Goal: Information Seeking & Learning: Learn about a topic

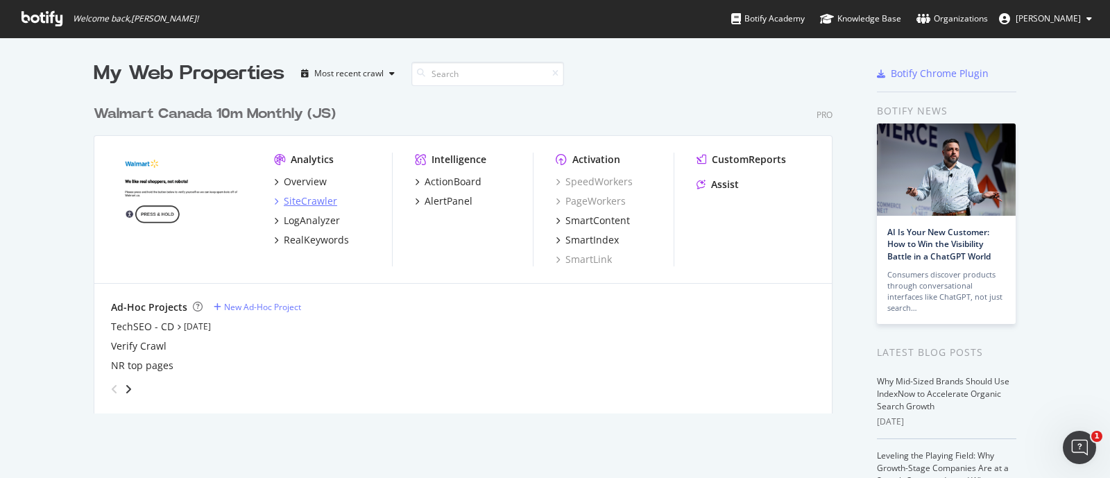
click at [274, 202] on div "SiteCrawler" at bounding box center [305, 201] width 63 height 14
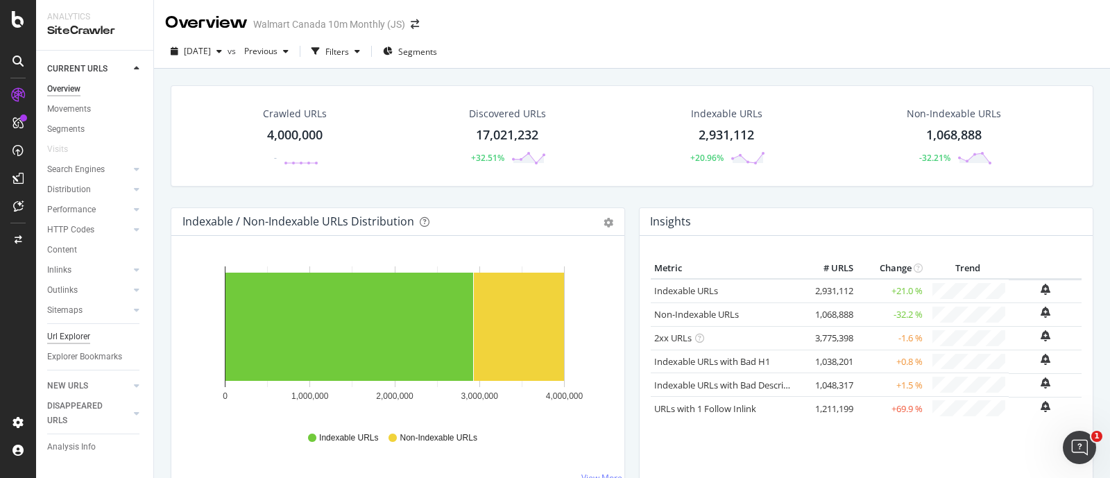
click at [60, 337] on div "Url Explorer" at bounding box center [68, 337] width 43 height 15
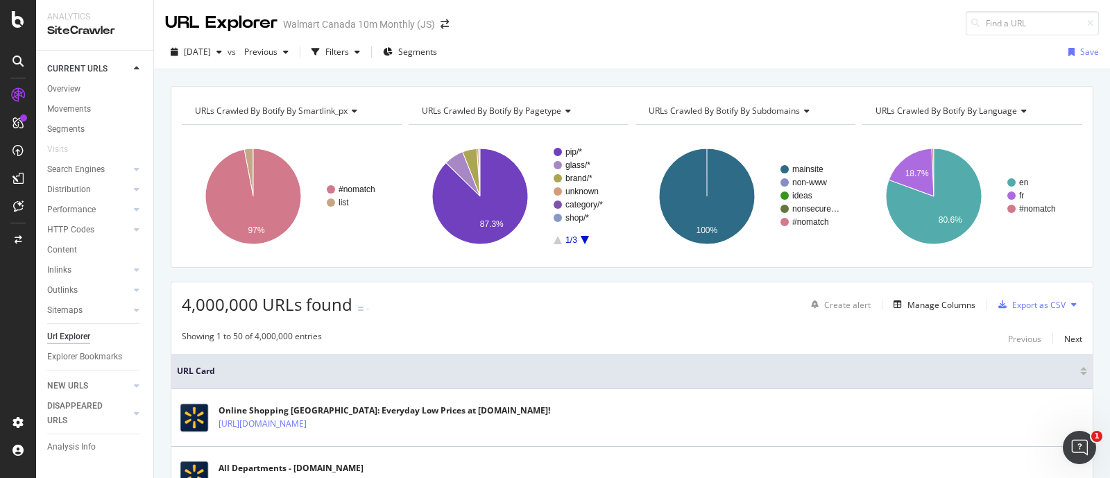
click at [58, 333] on div "Url Explorer" at bounding box center [68, 337] width 43 height 15
click at [325, 43] on div "button" at bounding box center [315, 51] width 19 height 19
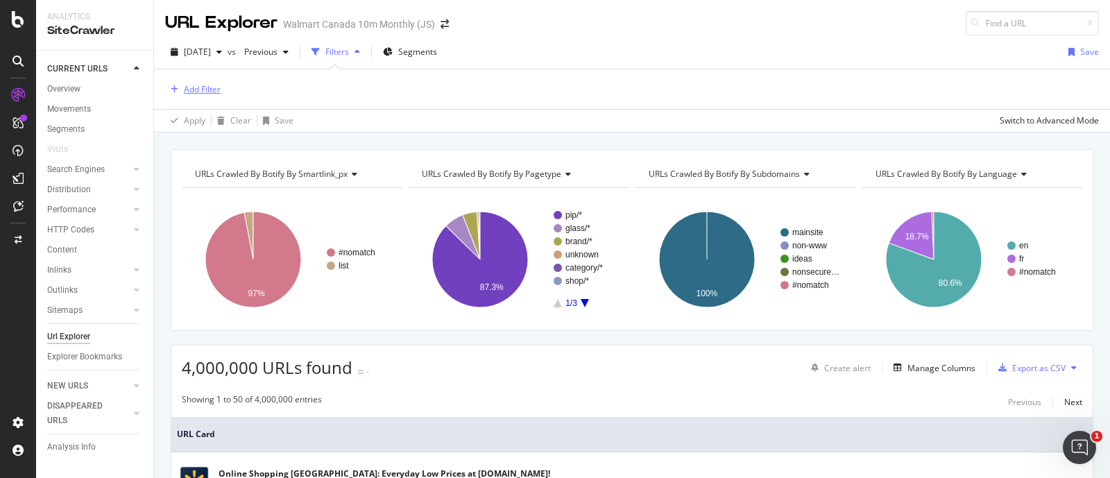
click at [207, 86] on div "Add Filter" at bounding box center [202, 89] width 37 height 12
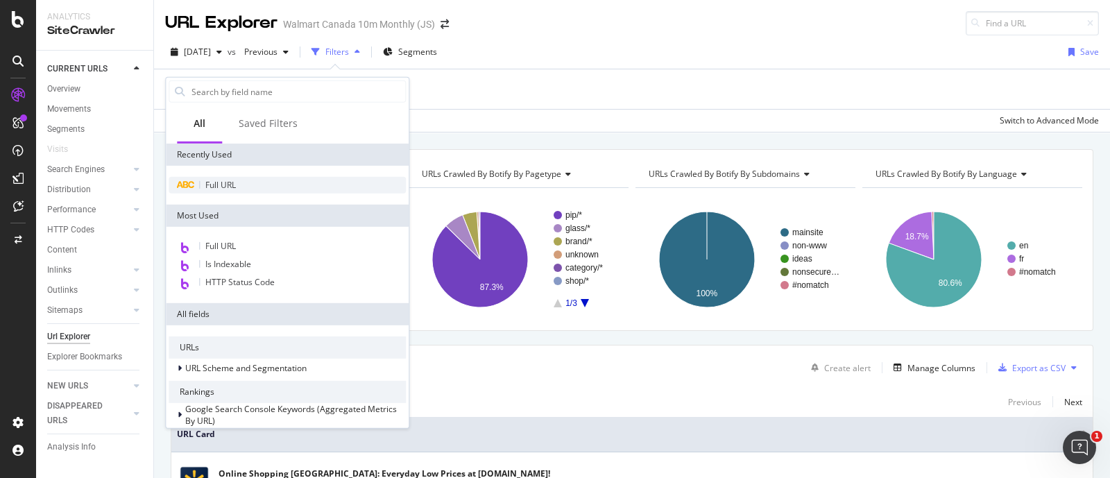
click at [208, 187] on span "Full URL" at bounding box center [220, 185] width 31 height 12
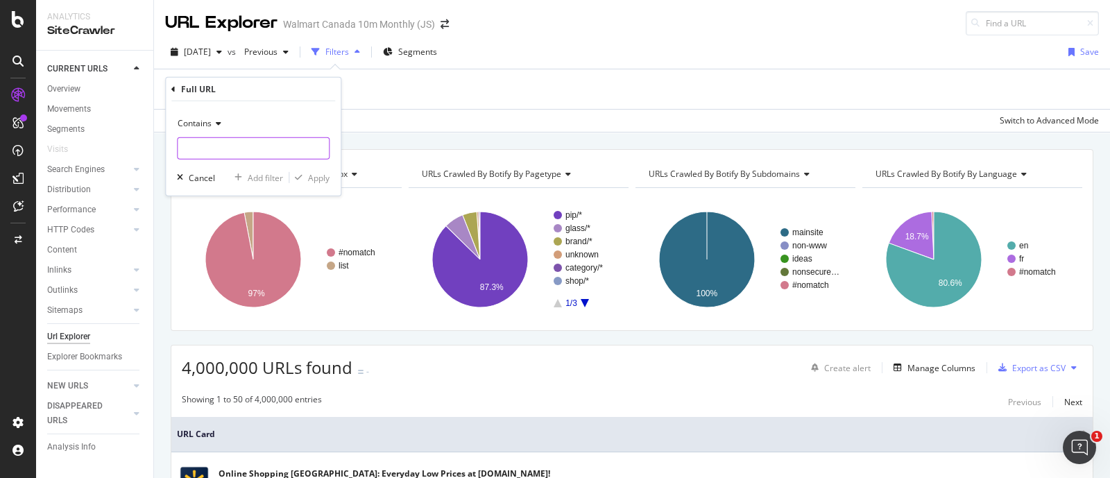
click at [187, 153] on input "text" at bounding box center [253, 148] width 151 height 22
paste input "[URL][DOMAIN_NAME]"
type input "[URL][DOMAIN_NAME]"
click at [316, 176] on div "Apply" at bounding box center [319, 177] width 22 height 12
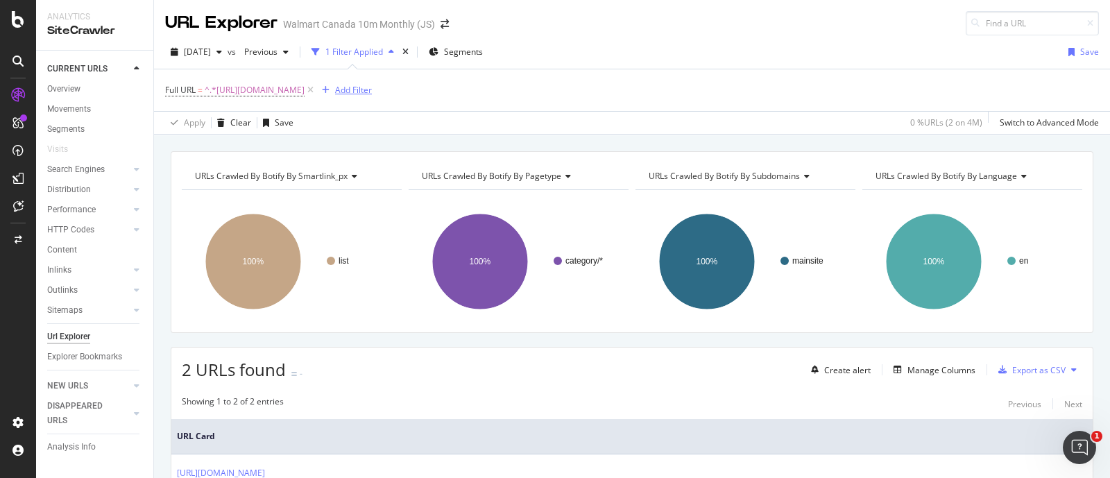
click at [372, 85] on div "Add Filter" at bounding box center [353, 90] width 37 height 12
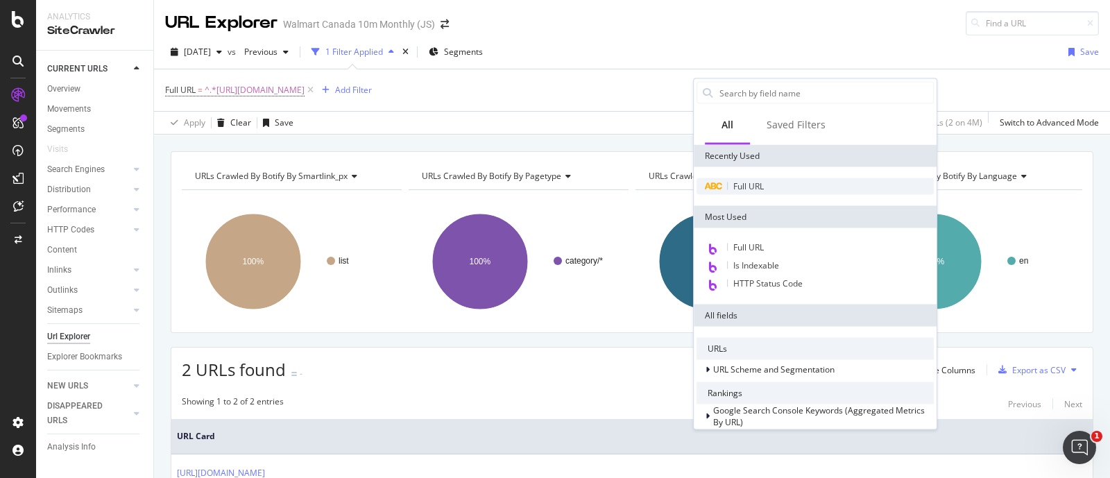
click at [756, 190] on span "Full URL" at bounding box center [748, 186] width 31 height 12
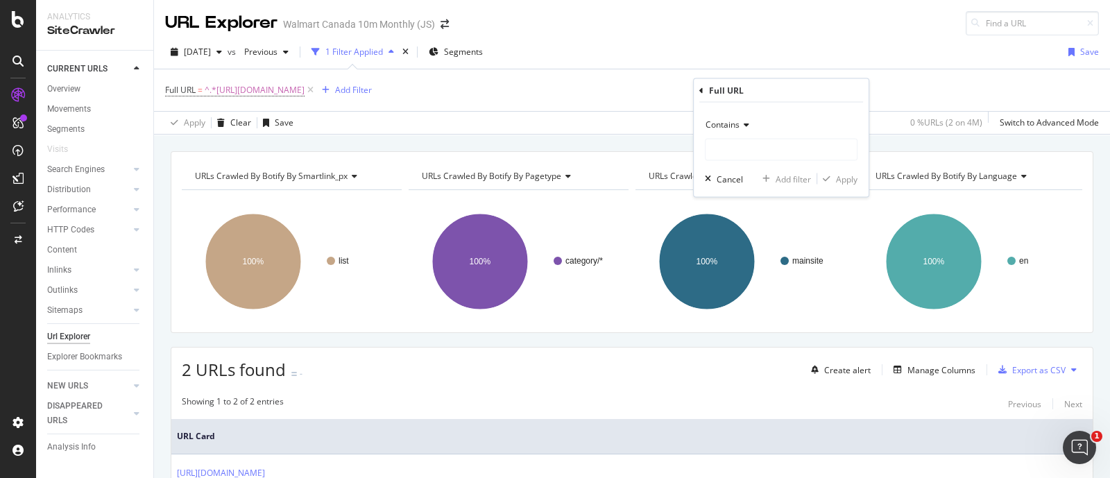
click at [747, 132] on div "Contains" at bounding box center [781, 125] width 153 height 22
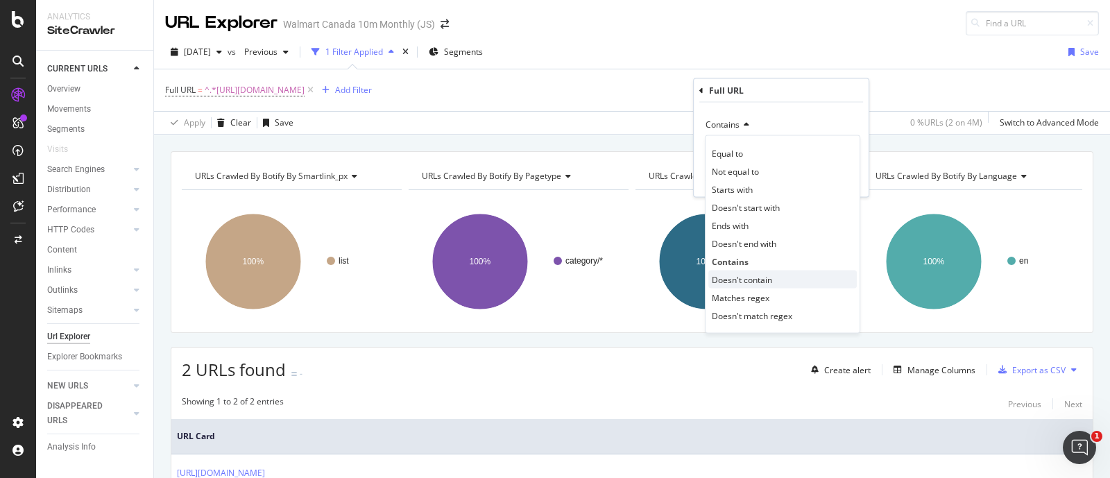
click at [746, 280] on span "Doesn't contain" at bounding box center [742, 279] width 60 height 12
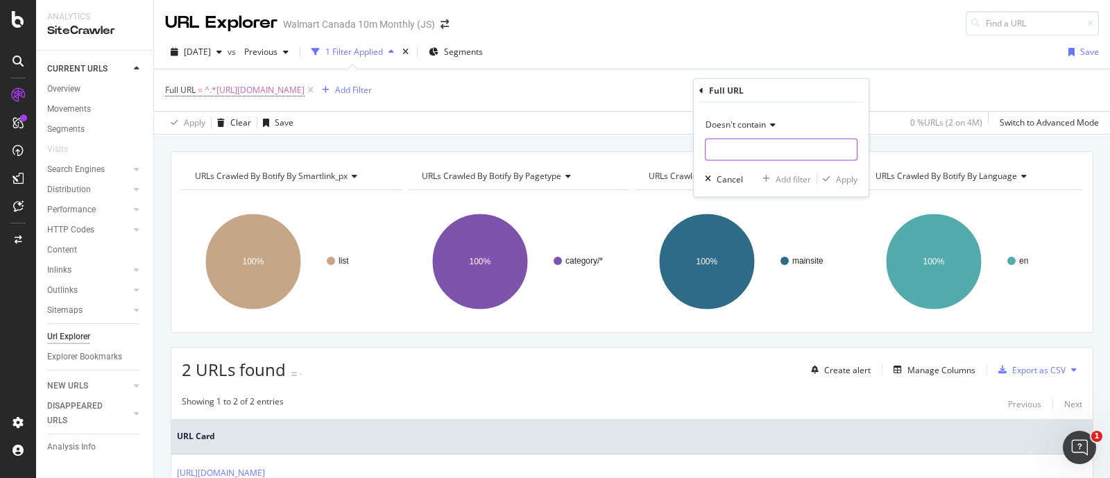
click at [749, 144] on input "text" at bounding box center [781, 150] width 151 height 22
type input "?"
click at [833, 178] on div "button" at bounding box center [826, 179] width 19 height 8
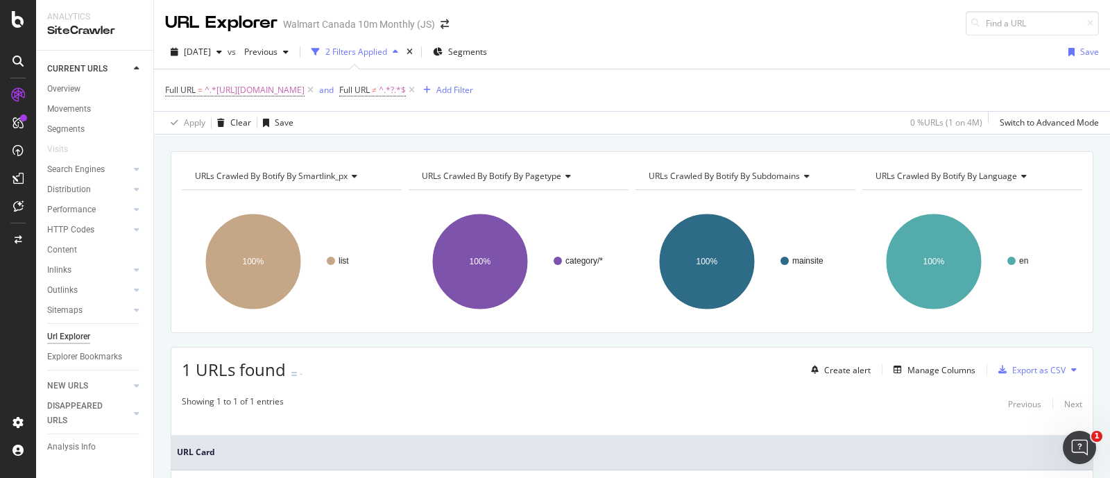
scroll to position [125, 0]
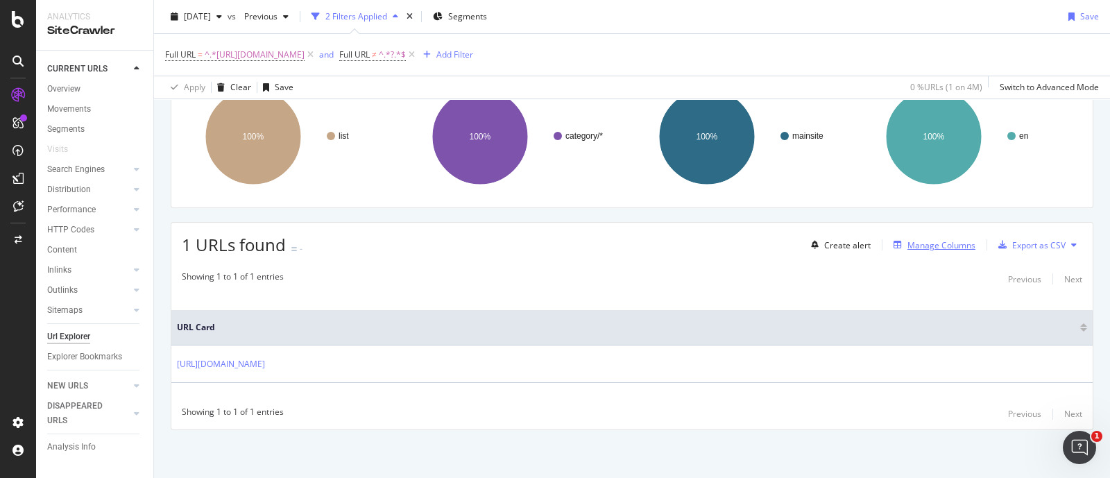
click at [887, 247] on div "Manage Columns" at bounding box center [942, 245] width 68 height 12
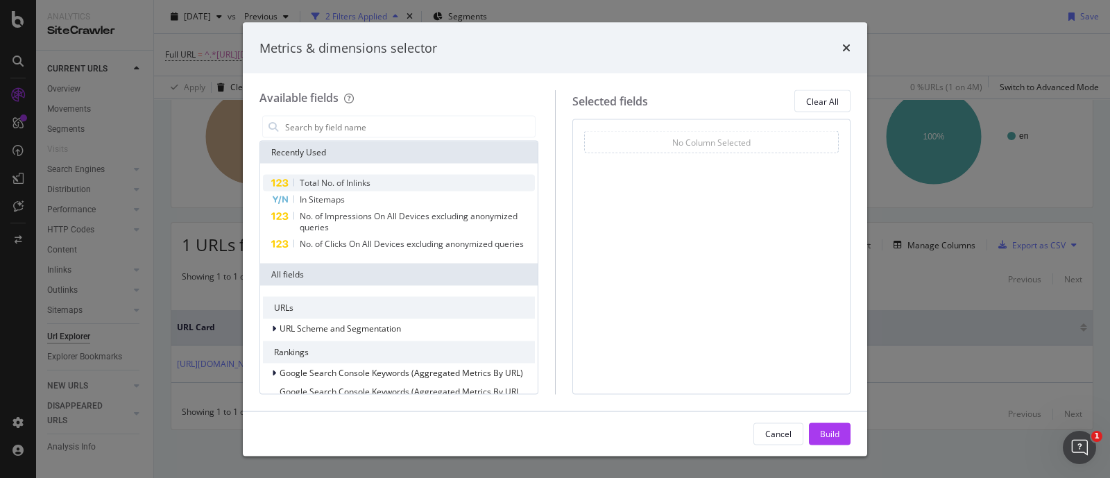
click at [323, 182] on span "Total No. of Inlinks" at bounding box center [335, 183] width 71 height 12
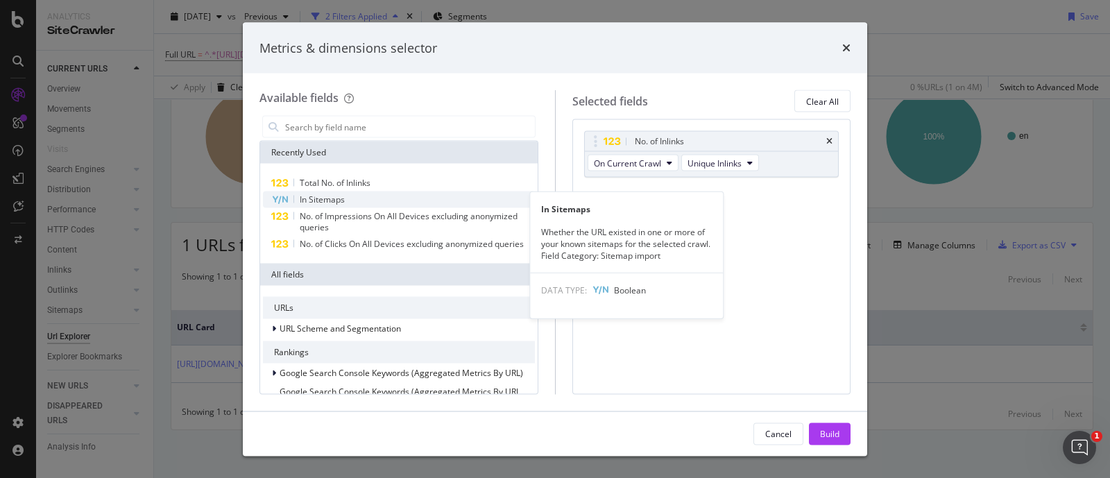
click at [347, 198] on div "In Sitemaps" at bounding box center [399, 199] width 272 height 17
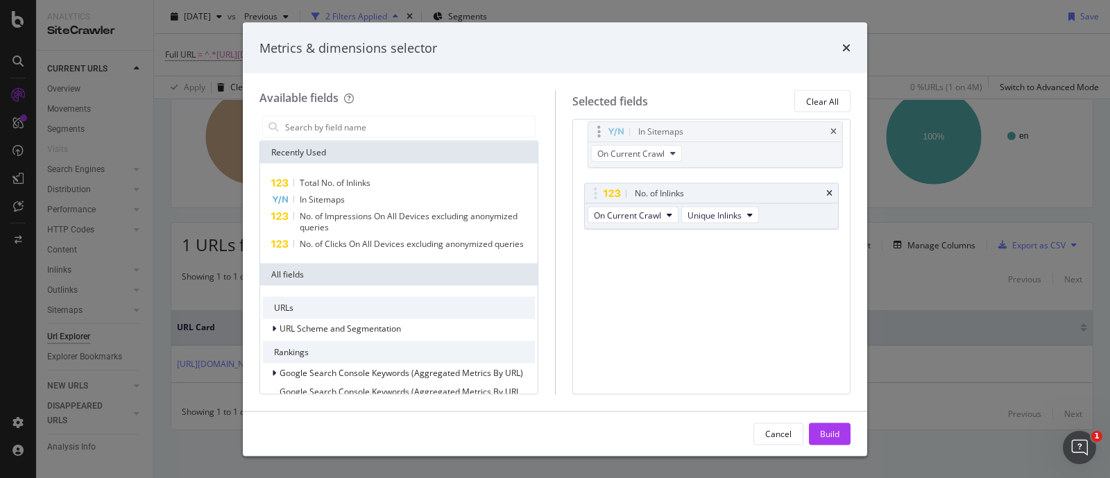
drag, startPoint x: 710, startPoint y: 210, endPoint x: 715, endPoint y: 148, distance: 61.9
click at [715, 148] on body "Analytics SiteCrawler CURRENT URLS Overview Movements Segments Visits Search En…" at bounding box center [555, 239] width 1110 height 478
click at [742, 211] on span "Unique Inlinks" at bounding box center [715, 215] width 54 height 12
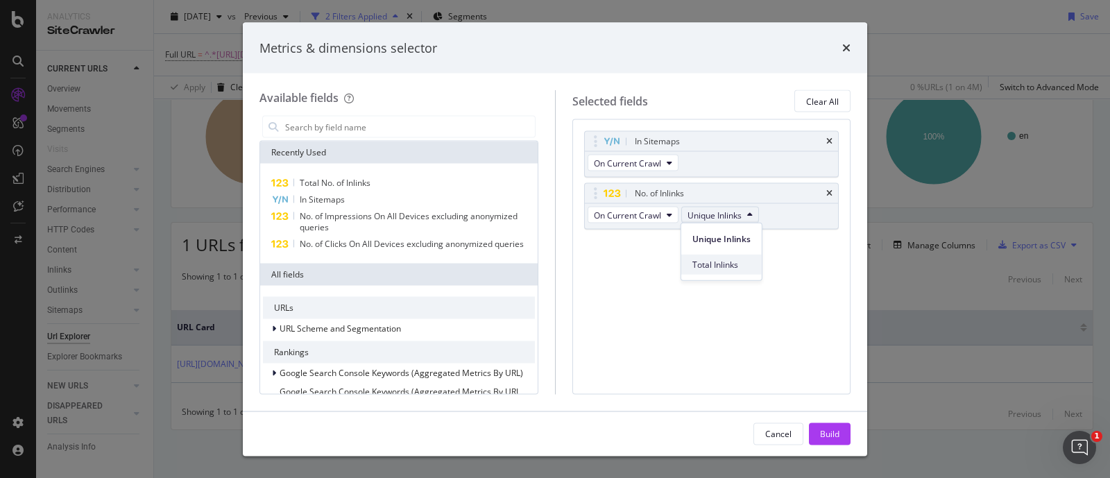
click at [731, 269] on span "Total Inlinks" at bounding box center [721, 264] width 58 height 12
click at [820, 382] on div "Build" at bounding box center [829, 433] width 19 height 12
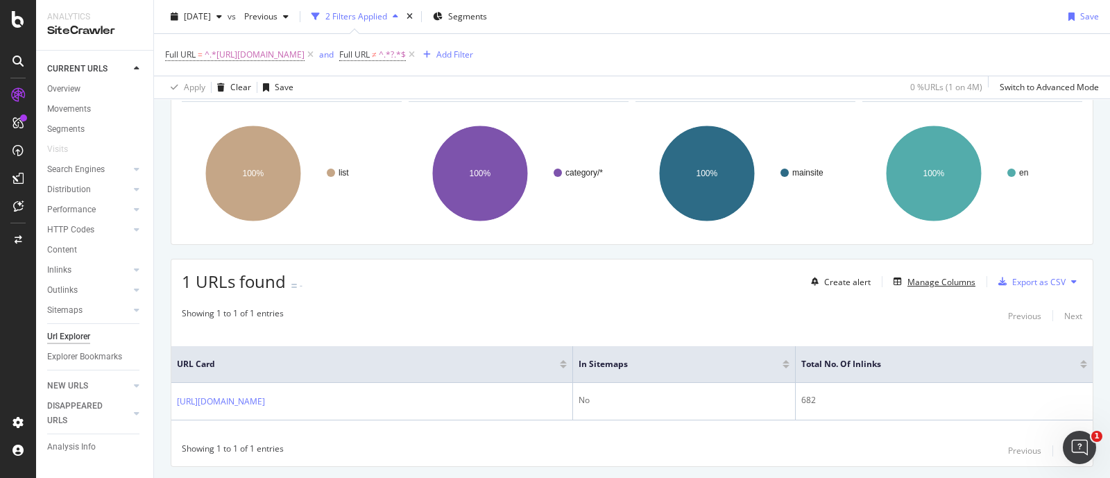
scroll to position [125, 0]
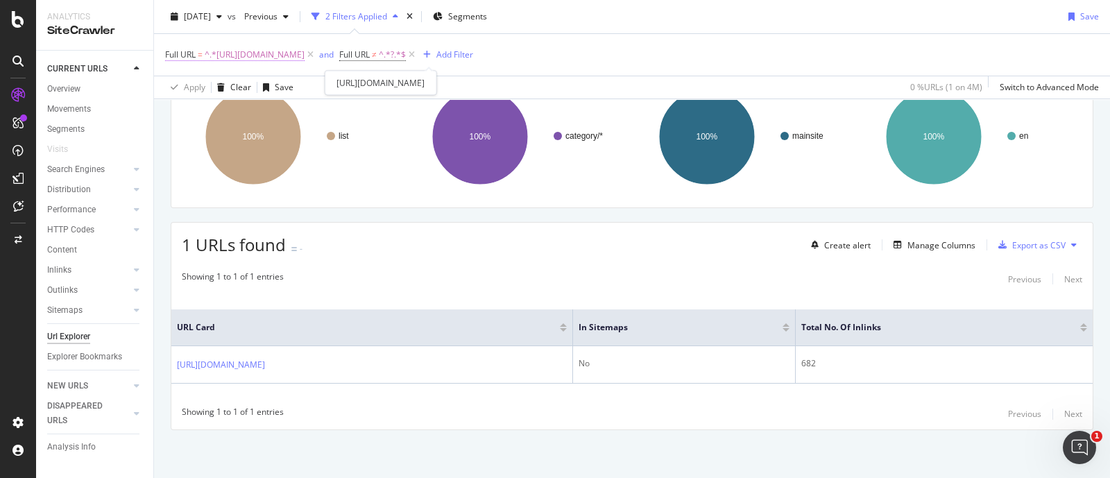
click at [257, 56] on span "^.*[URL][DOMAIN_NAME]" at bounding box center [255, 54] width 100 height 19
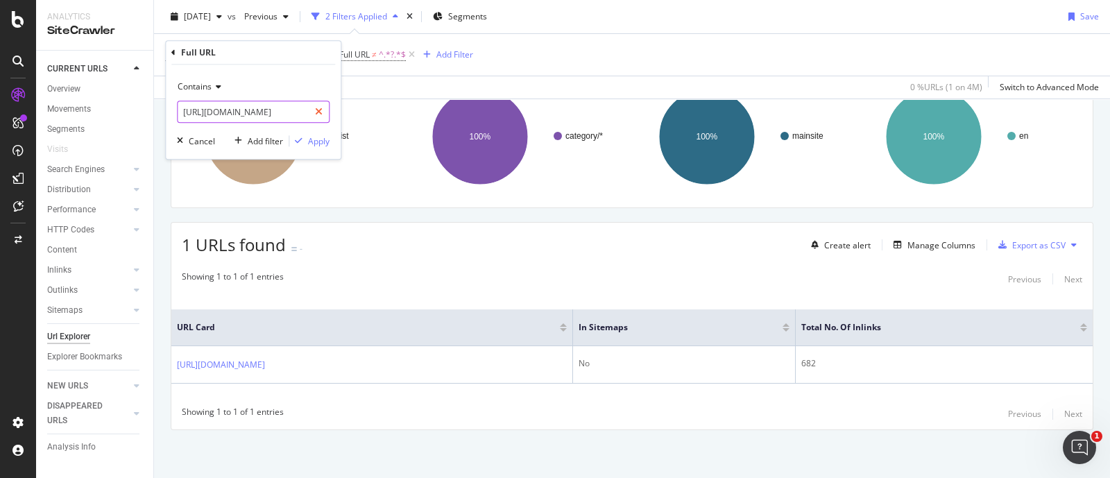
click at [316, 109] on icon at bounding box center [319, 112] width 8 height 10
click at [272, 110] on input "text" at bounding box center [253, 112] width 151 height 22
paste input "[URL][DOMAIN_NAME]"
type input "[URL][DOMAIN_NAME]"
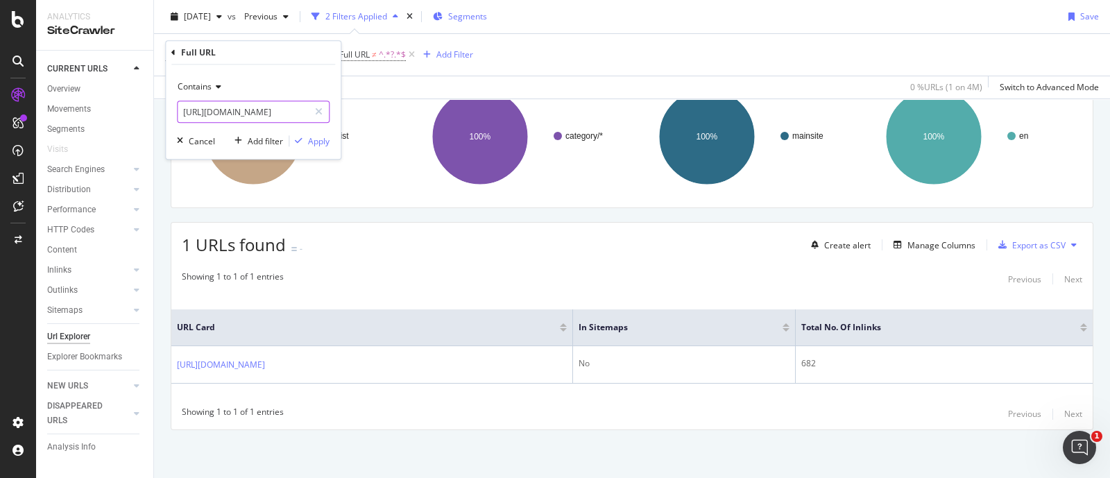
scroll to position [0, 0]
click at [321, 110] on icon at bounding box center [319, 112] width 8 height 10
click at [273, 104] on input "text" at bounding box center [253, 112] width 151 height 22
paste input "[URL][DOMAIN_NAME]"
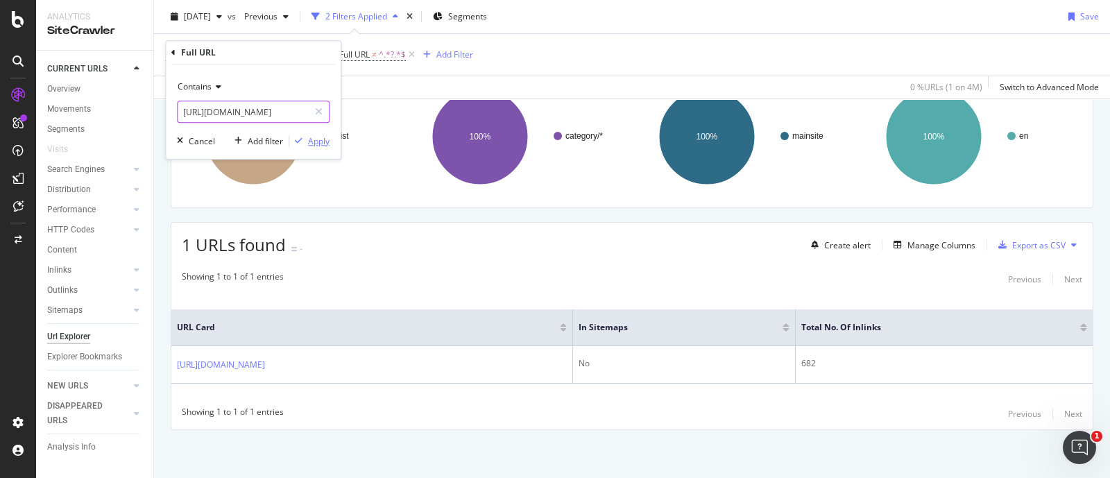
type input "[URL][DOMAIN_NAME]"
click at [311, 137] on div "Apply" at bounding box center [319, 141] width 22 height 12
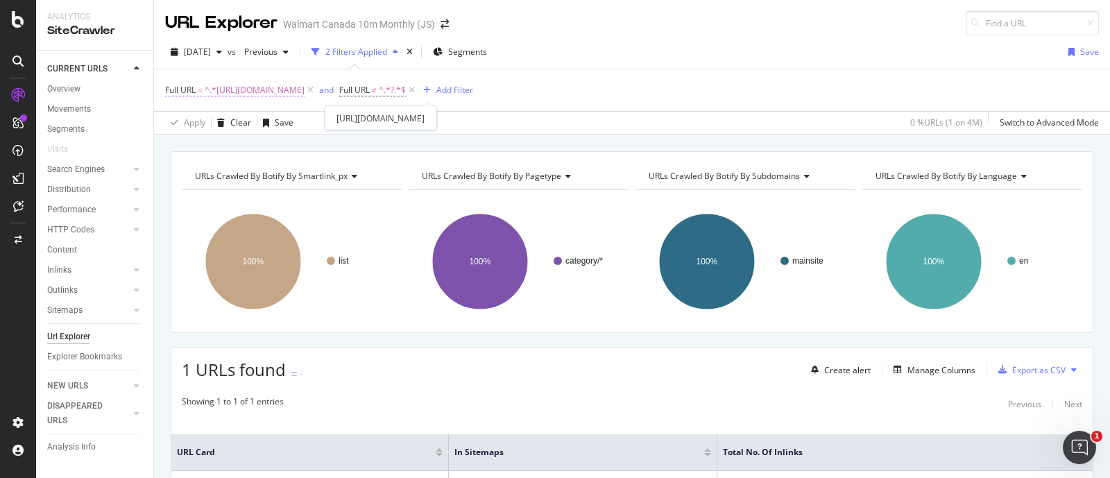
click at [305, 92] on span "^.*[URL][DOMAIN_NAME]" at bounding box center [255, 89] width 100 height 19
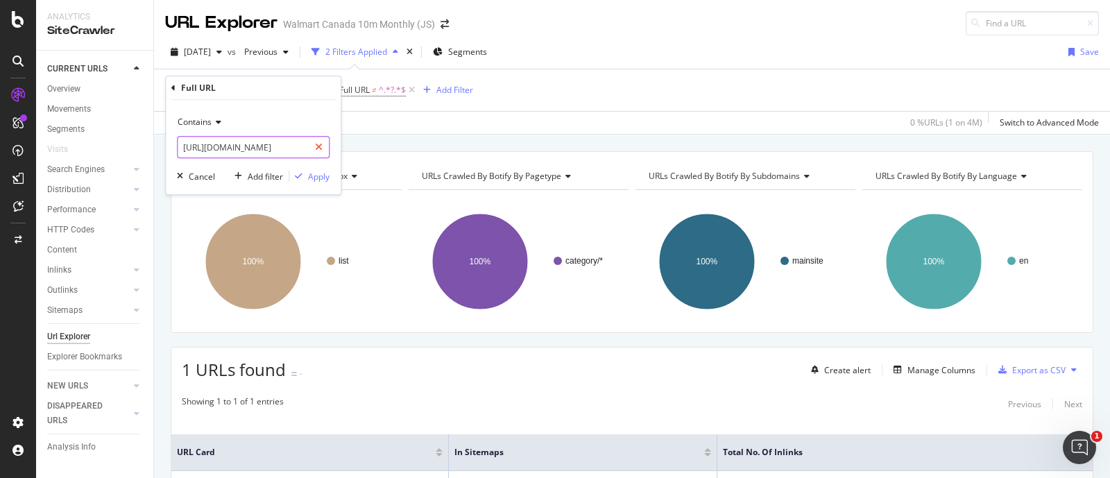
click at [324, 148] on div at bounding box center [319, 147] width 20 height 22
click at [292, 150] on input "text" at bounding box center [253, 147] width 151 height 22
paste input "[URL][DOMAIN_NAME]"
type input "[URL][DOMAIN_NAME]"
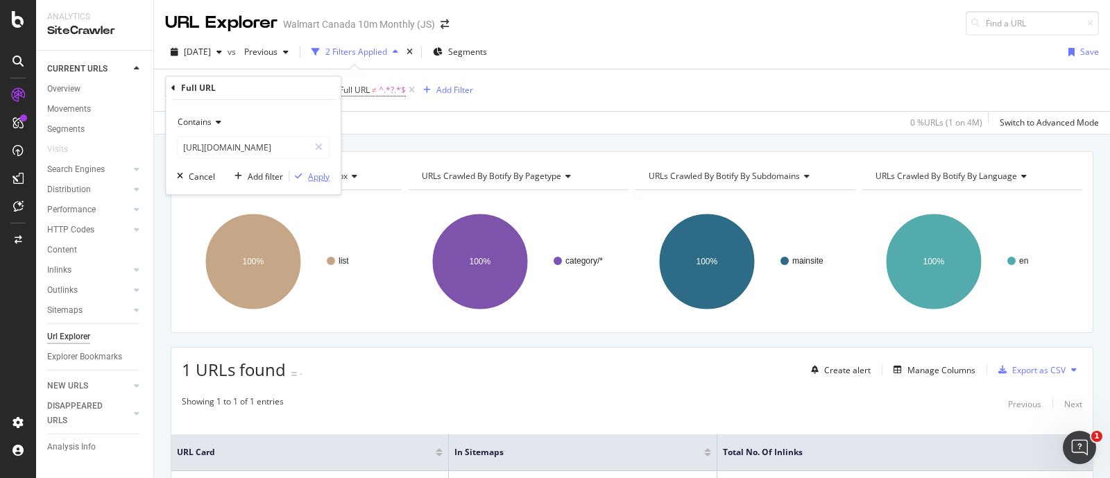
click at [309, 171] on div "Apply" at bounding box center [319, 177] width 22 height 12
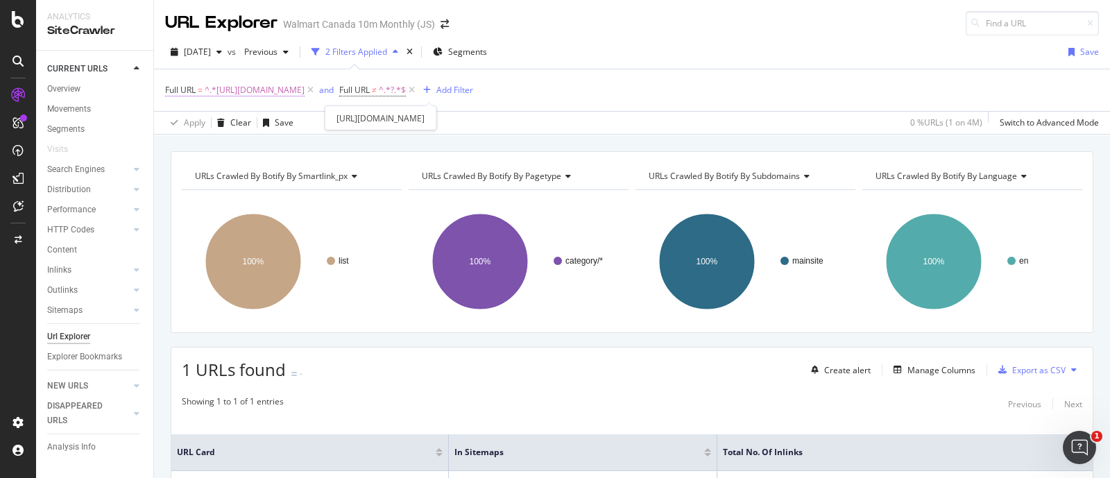
click at [277, 88] on span "^.*[URL][DOMAIN_NAME]" at bounding box center [255, 89] width 100 height 19
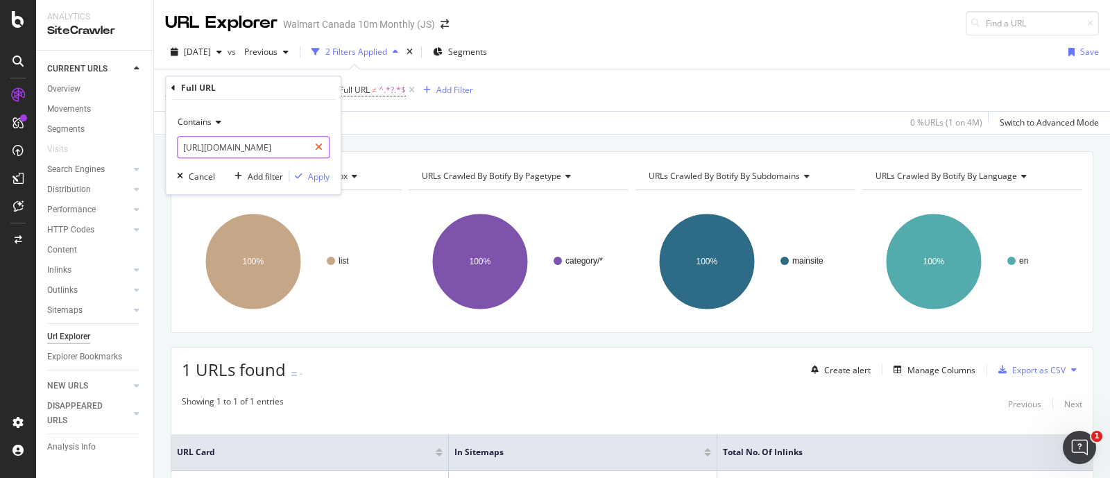
click at [318, 148] on icon at bounding box center [319, 147] width 8 height 10
click at [284, 148] on input "text" at bounding box center [253, 147] width 151 height 22
paste input "[URL][DOMAIN_NAME]"
type input "[URL][DOMAIN_NAME]"
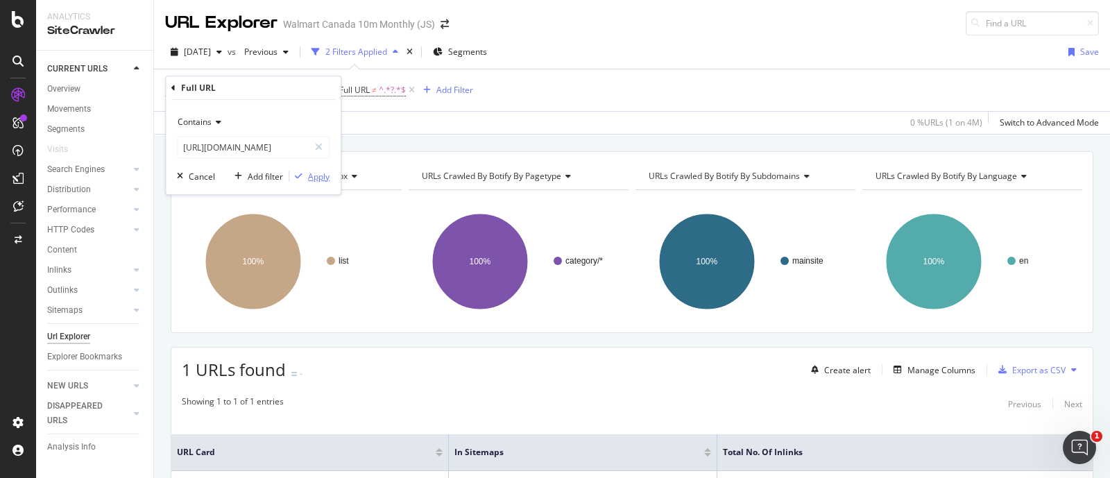
click at [309, 175] on div "Apply" at bounding box center [319, 177] width 22 height 12
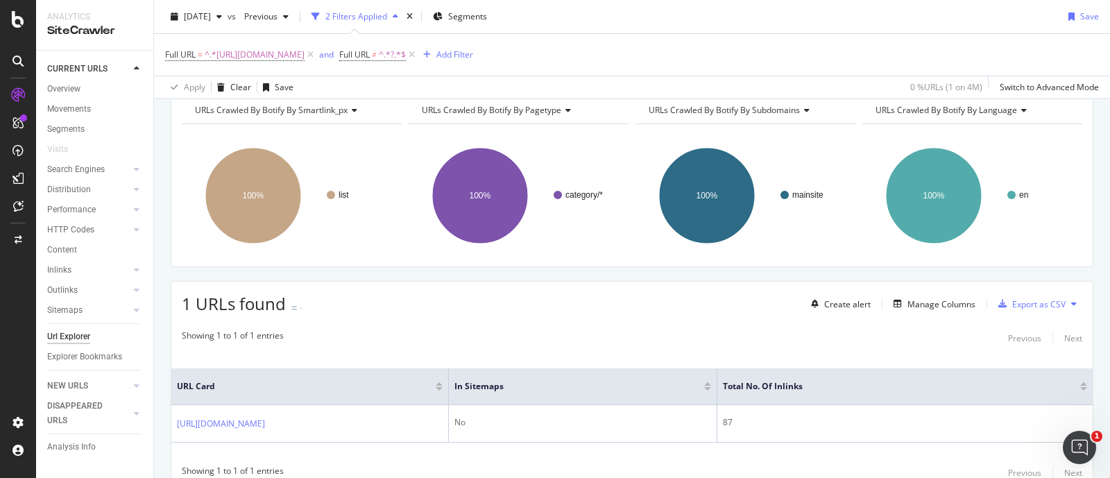
scroll to position [135, 0]
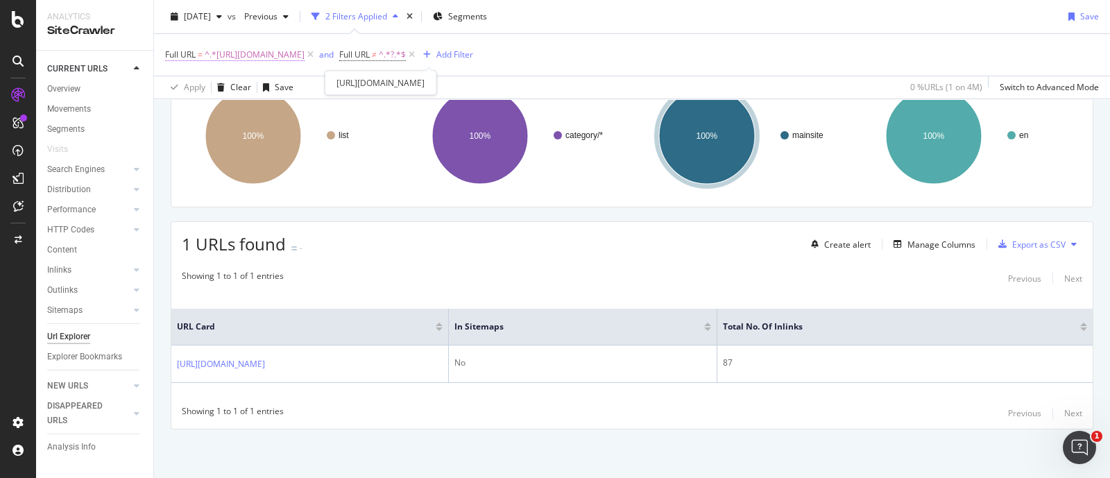
click at [305, 61] on span "^.*[URL][DOMAIN_NAME]" at bounding box center [255, 54] width 100 height 19
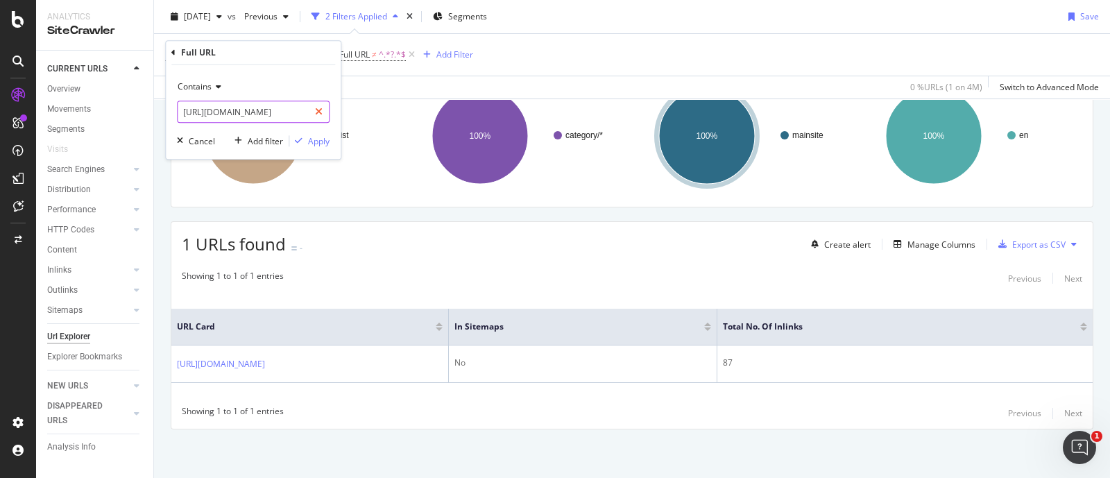
drag, startPoint x: 319, startPoint y: 110, endPoint x: 292, endPoint y: 115, distance: 27.5
click at [319, 110] on icon at bounding box center [319, 112] width 8 height 10
click at [276, 111] on input "text" at bounding box center [253, 112] width 151 height 22
paste input "[URL][DOMAIN_NAME]"
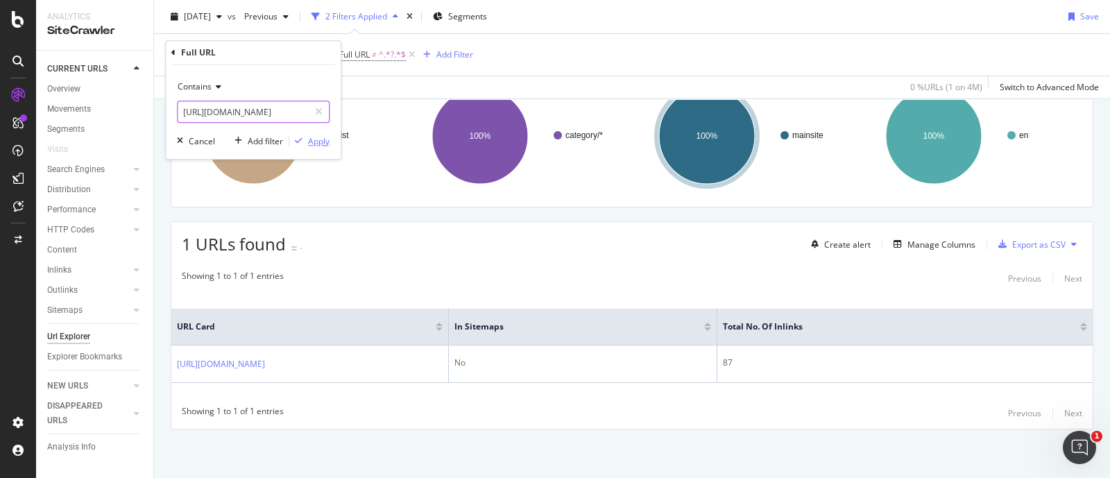
type input "[URL][DOMAIN_NAME]"
click at [314, 140] on div "Apply" at bounding box center [319, 141] width 22 height 12
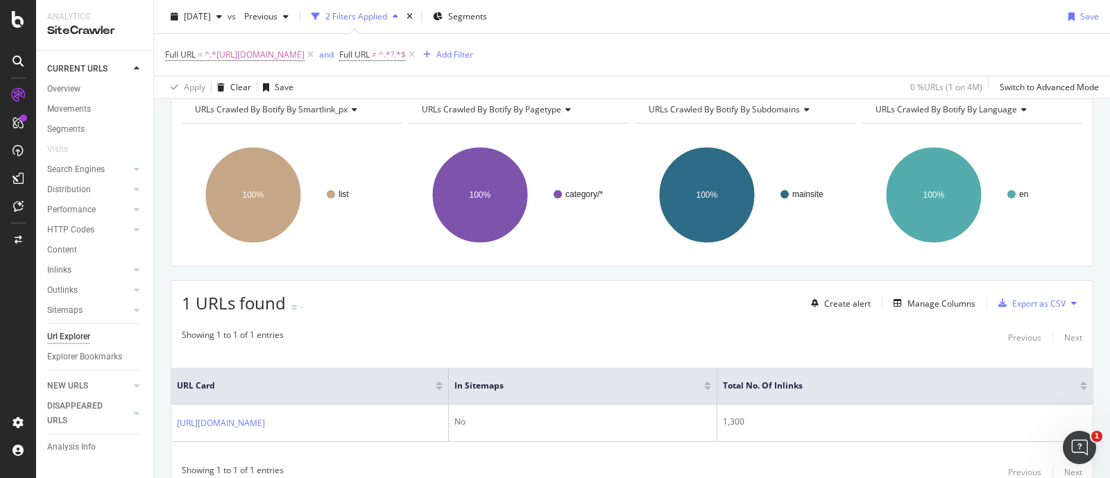
scroll to position [135, 0]
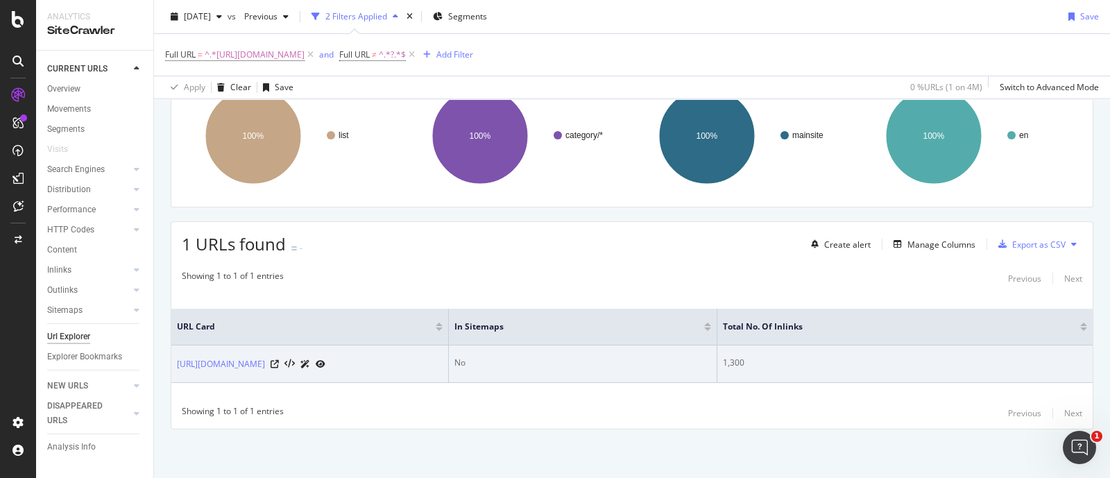
click at [733, 357] on div "1,300" at bounding box center [905, 363] width 364 height 12
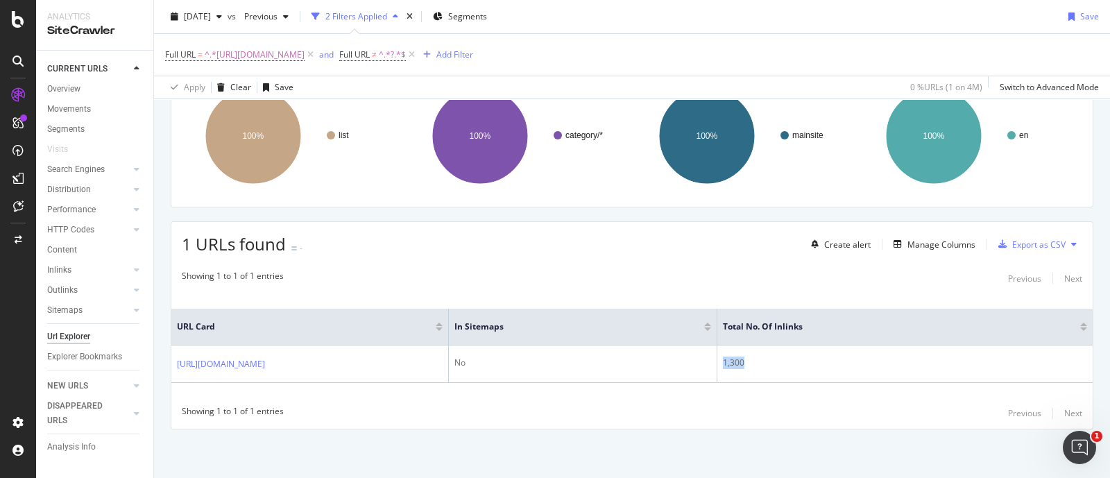
copy div "1,300"
click at [305, 53] on span "^.*[URL][DOMAIN_NAME]" at bounding box center [255, 54] width 100 height 19
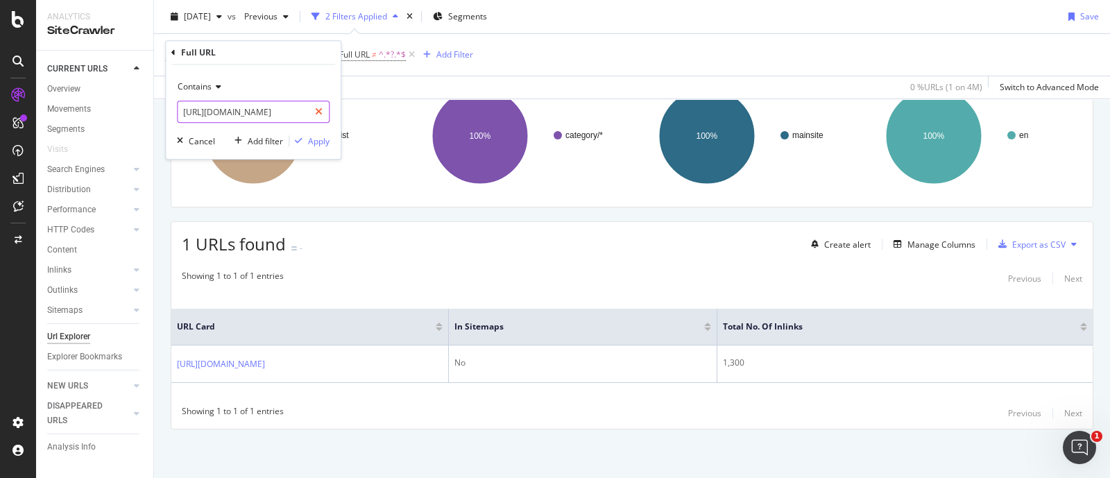
click at [319, 105] on div at bounding box center [319, 112] width 20 height 22
click at [305, 113] on input "text" at bounding box center [253, 112] width 151 height 22
paste input "[URL][DOMAIN_NAME]"
type input "[URL][DOMAIN_NAME]"
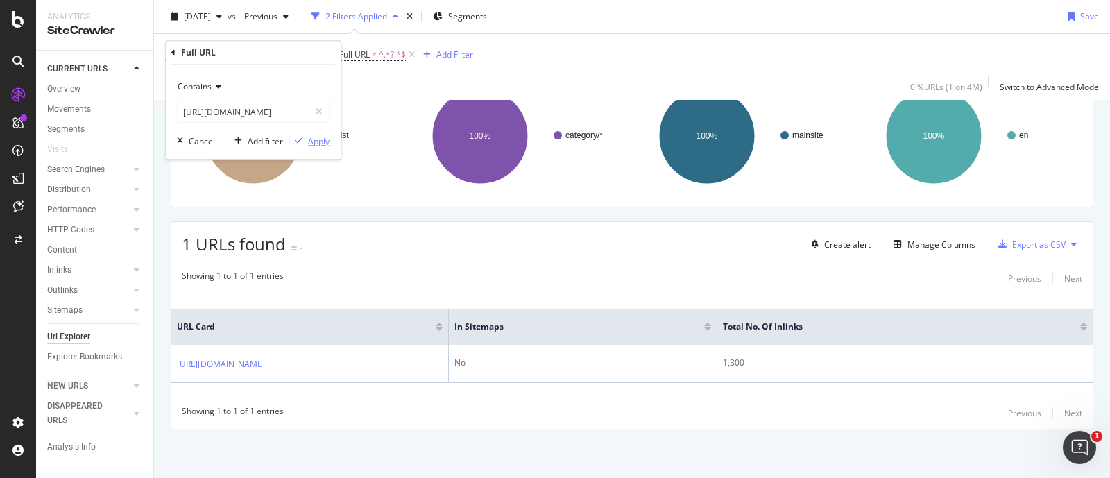
scroll to position [0, 0]
click at [314, 145] on div "Apply" at bounding box center [319, 141] width 22 height 12
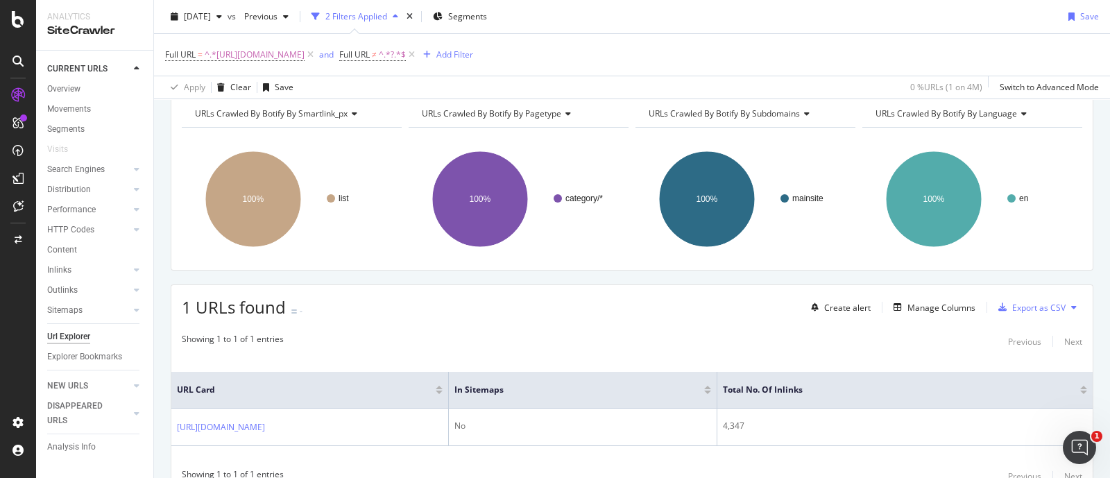
scroll to position [125, 0]
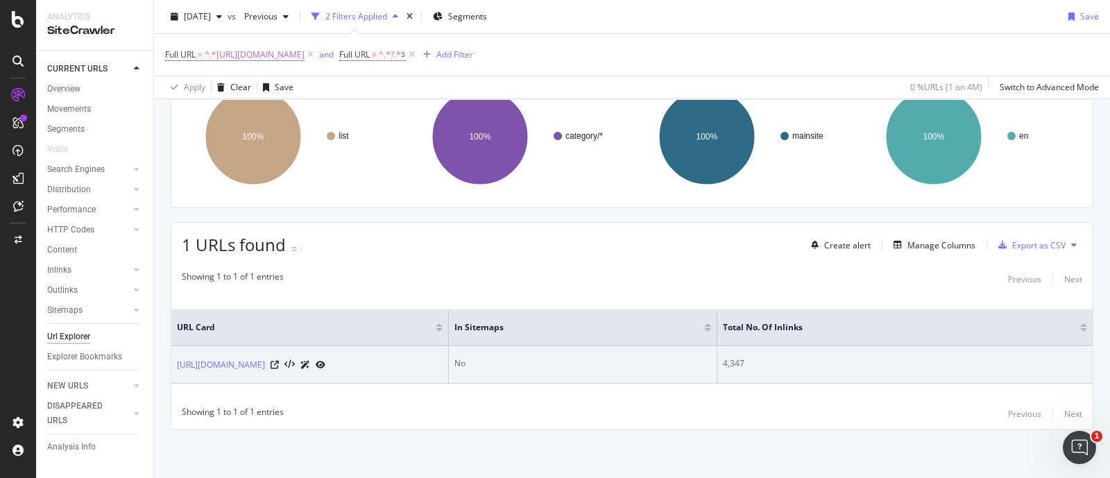
click at [732, 357] on div "4,347" at bounding box center [905, 363] width 364 height 12
copy div "4,347"
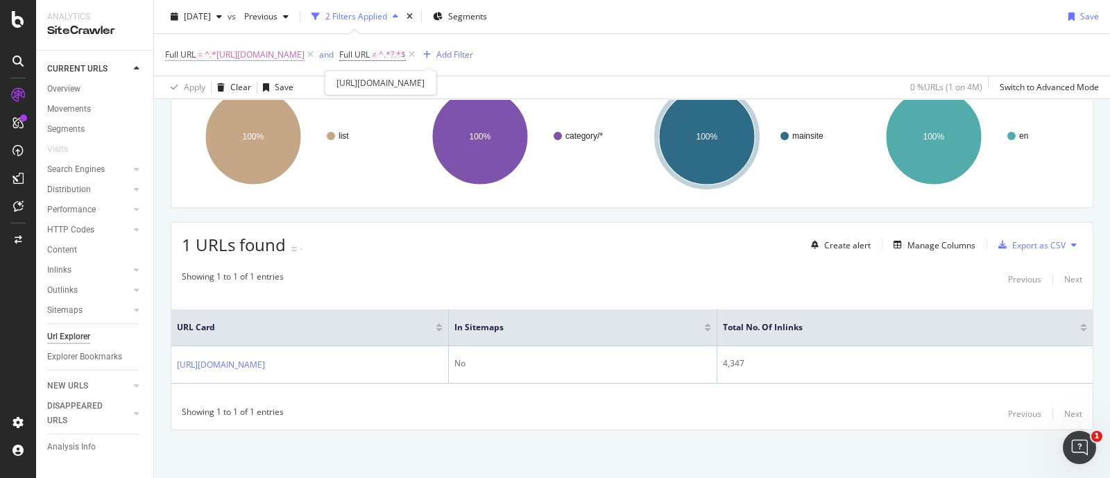
click at [305, 57] on span "^.*[URL][DOMAIN_NAME]" at bounding box center [255, 54] width 100 height 19
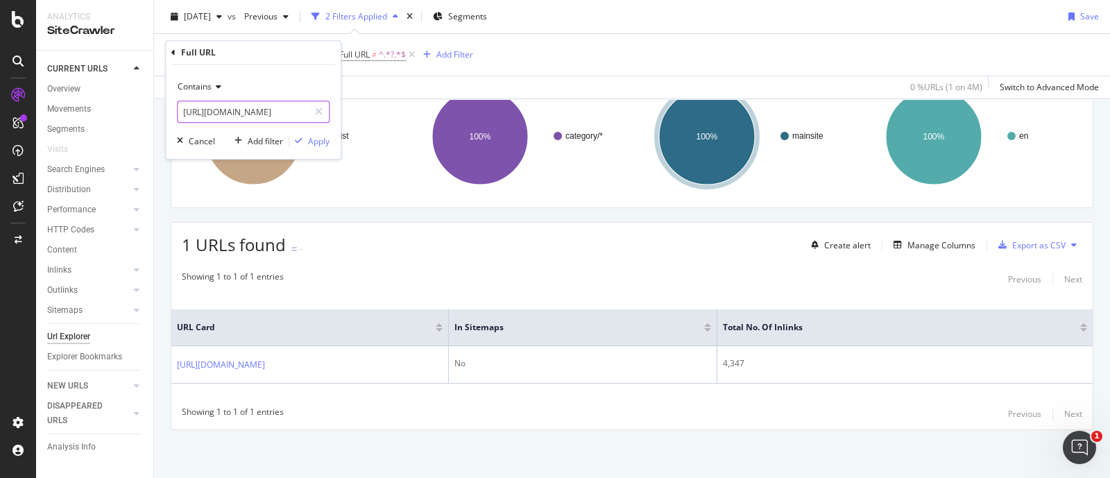
click at [320, 110] on icon at bounding box center [319, 112] width 8 height 10
click at [257, 112] on input "text" at bounding box center [253, 112] width 151 height 22
paste input "[URL][DOMAIN_NAME]"
type input "[URL][DOMAIN_NAME]"
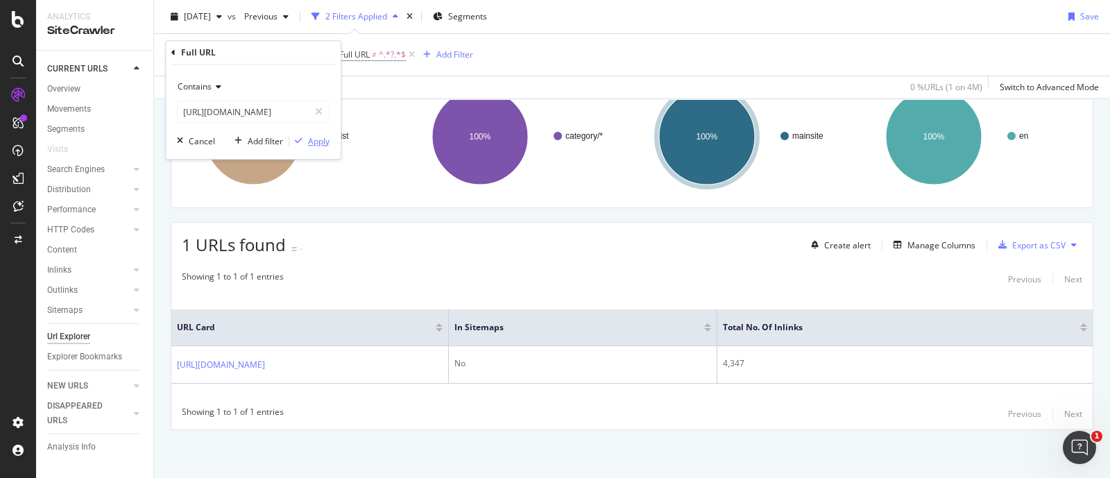
scroll to position [0, 0]
click at [325, 142] on div "Apply" at bounding box center [319, 141] width 22 height 12
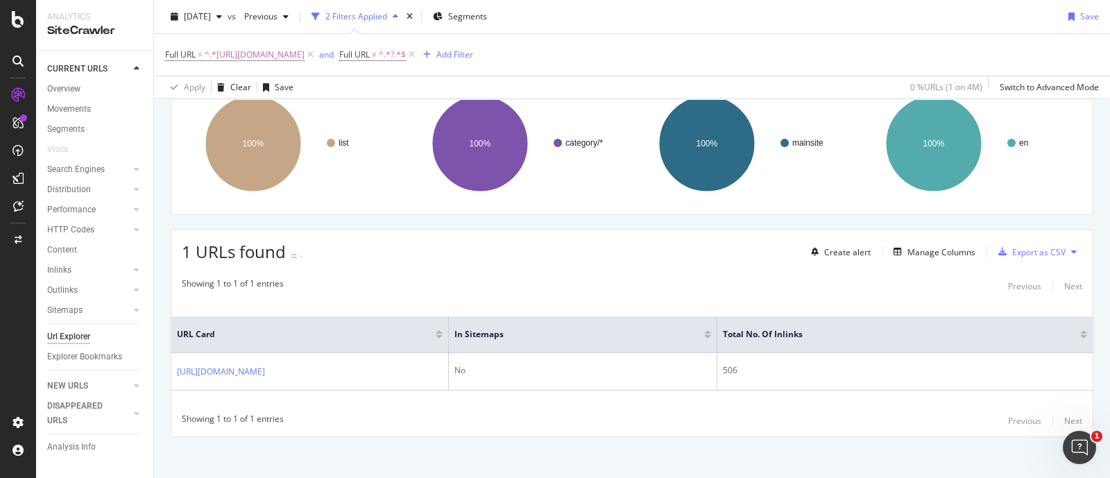
scroll to position [135, 0]
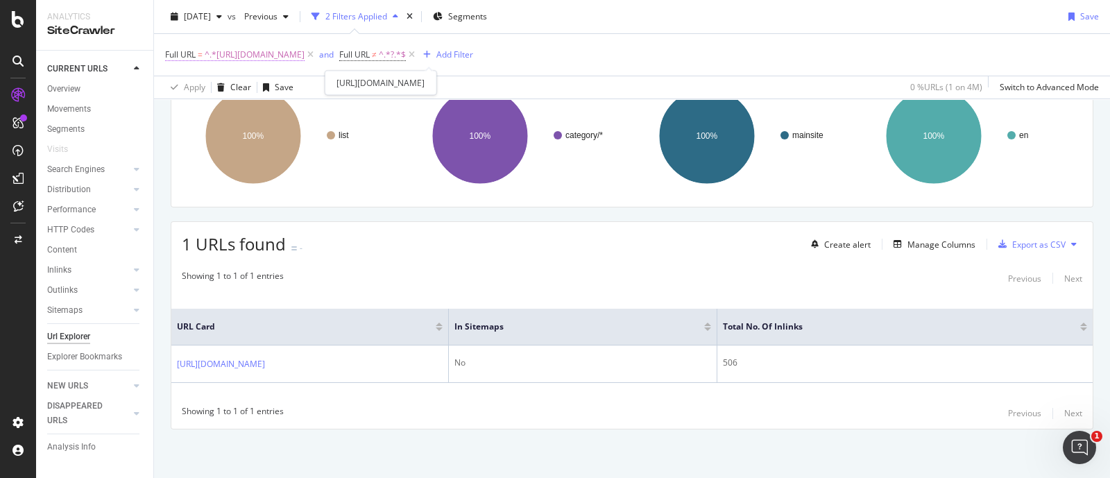
click at [305, 58] on span "^.*[URL][DOMAIN_NAME]" at bounding box center [255, 54] width 100 height 19
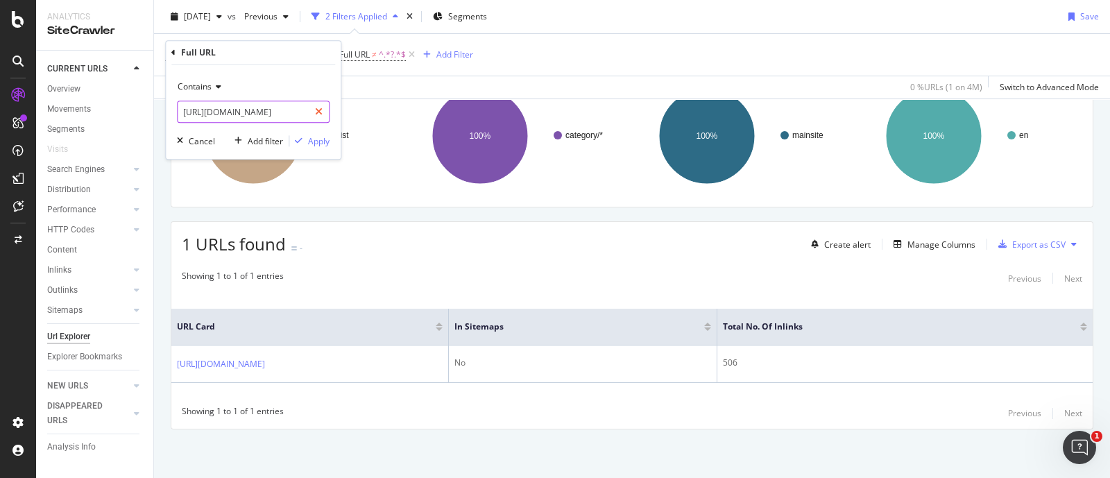
click at [322, 114] on icon at bounding box center [319, 112] width 8 height 10
click at [284, 113] on input "text" at bounding box center [253, 112] width 151 height 22
paste input "[URL][DOMAIN_NAME]"
type input "[URL][DOMAIN_NAME]"
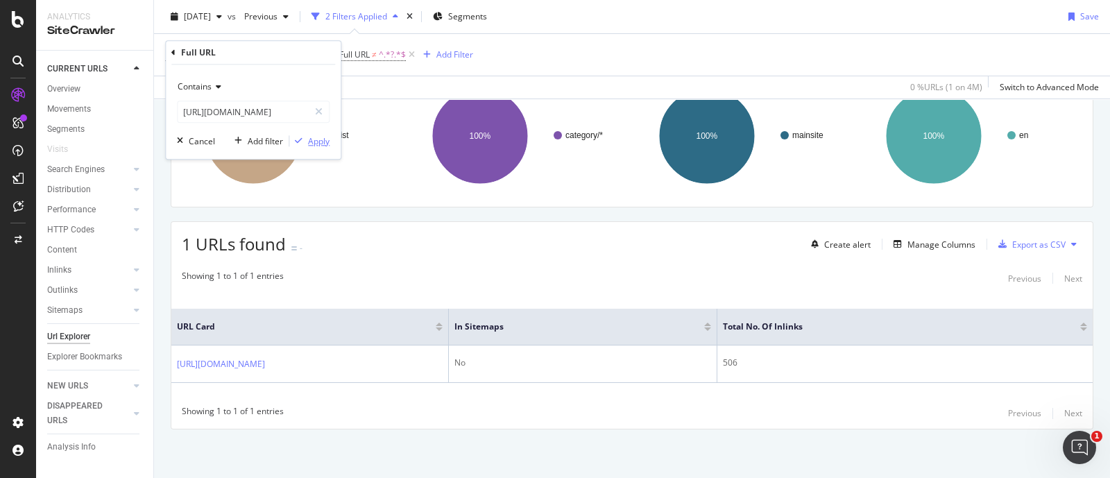
scroll to position [0, 0]
click at [310, 137] on div "Apply" at bounding box center [319, 141] width 22 height 12
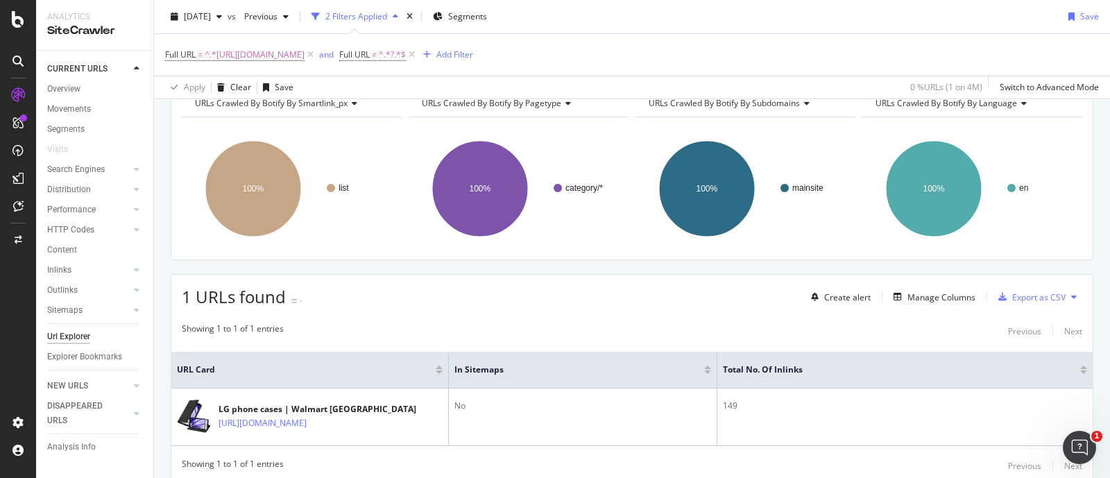
scroll to position [86, 0]
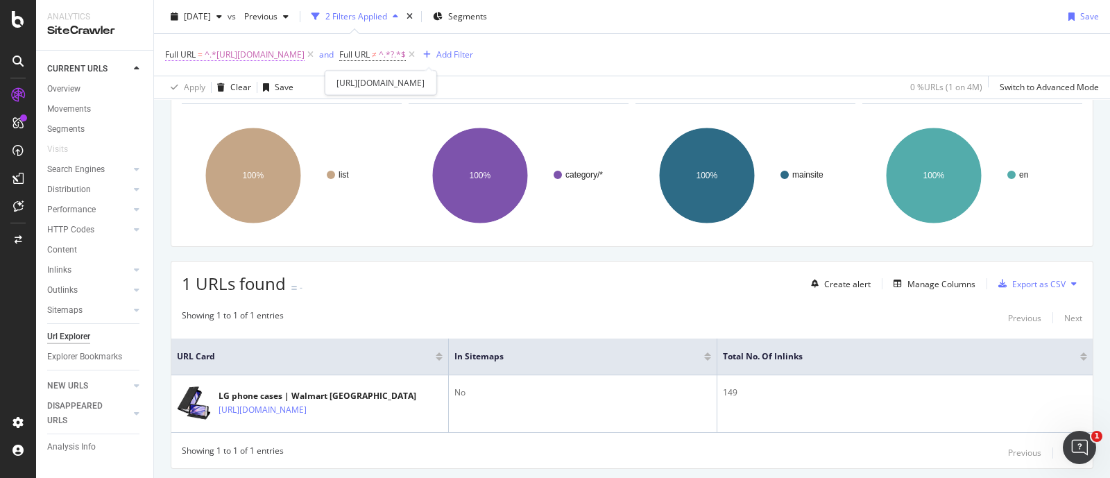
click at [305, 46] on span "^.*[URL][DOMAIN_NAME]" at bounding box center [255, 54] width 100 height 19
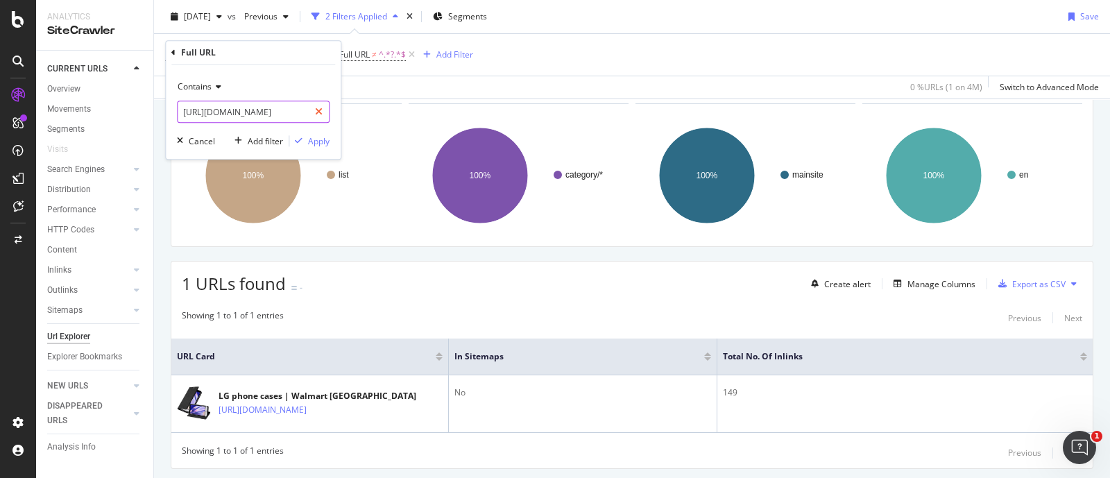
click at [323, 112] on div at bounding box center [319, 112] width 20 height 22
click at [279, 116] on input "text" at bounding box center [253, 112] width 151 height 22
paste input "[URL][DOMAIN_NAME]"
type input "[URL][DOMAIN_NAME]"
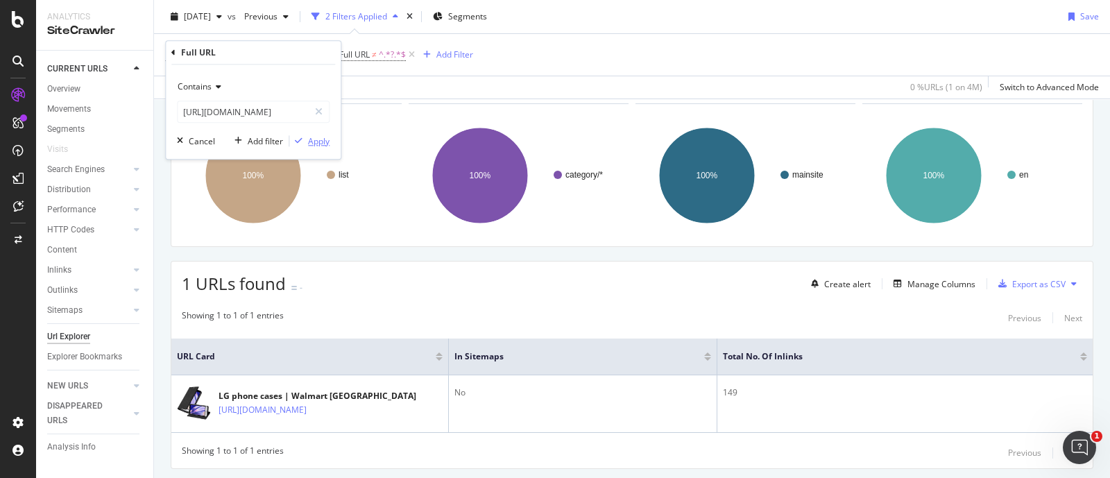
scroll to position [0, 0]
click at [319, 140] on div "Apply" at bounding box center [319, 141] width 22 height 12
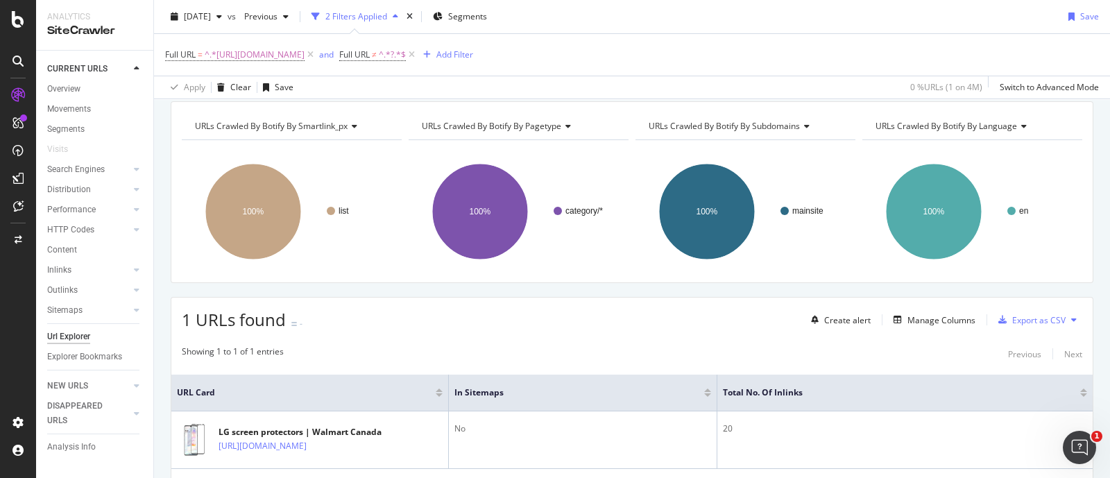
scroll to position [86, 0]
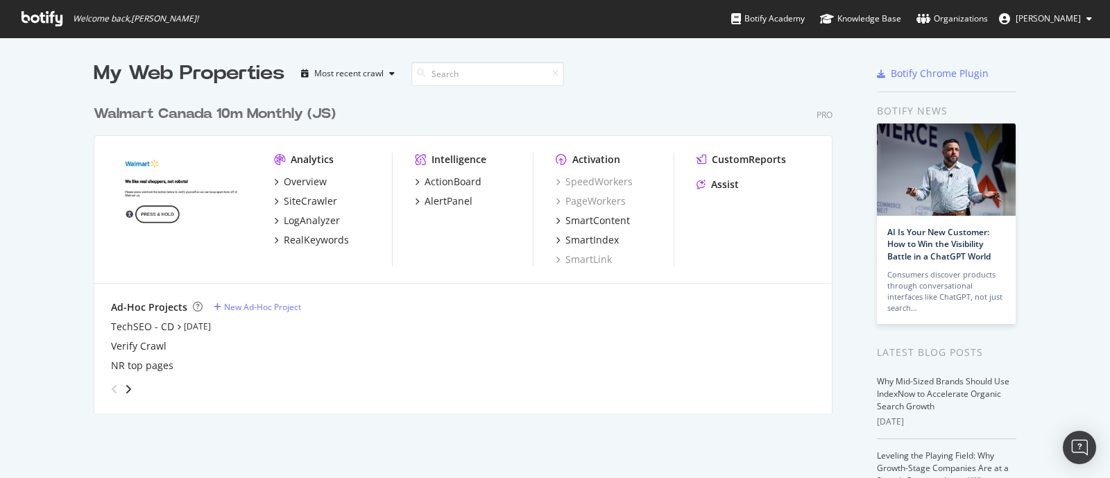
scroll to position [465, 1083]
